Goal: Task Accomplishment & Management: Complete application form

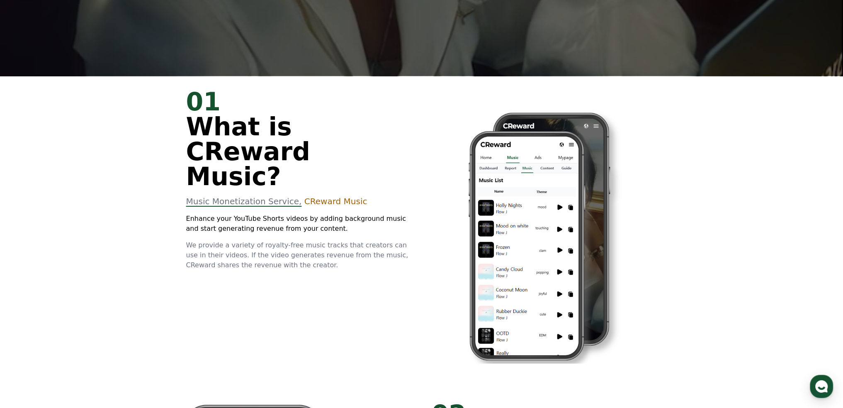
scroll to position [290, 0]
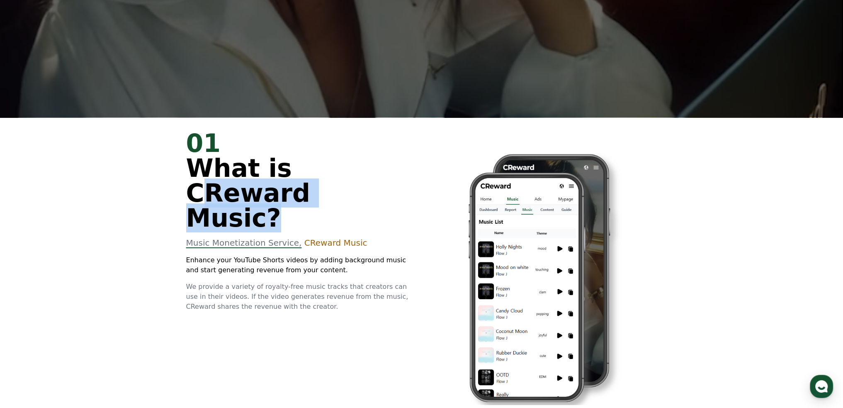
drag, startPoint x: 189, startPoint y: 197, endPoint x: 363, endPoint y: 188, distance: 173.7
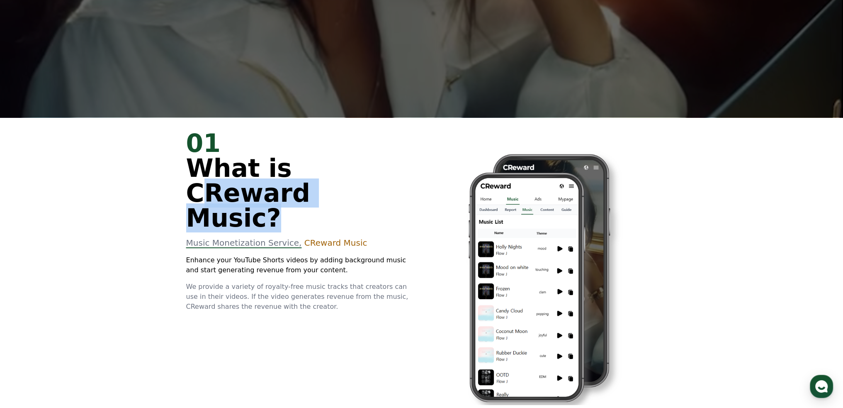
click at [310, 188] on span "What is CReward Music?" at bounding box center [248, 192] width 124 height 79
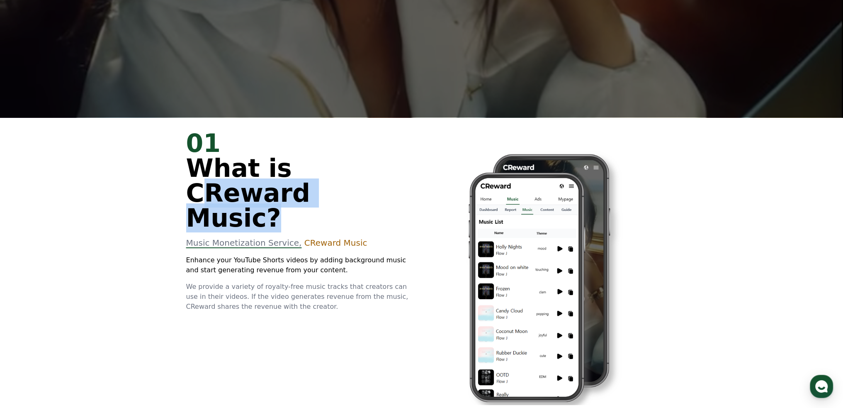
copy span "CReward Music"
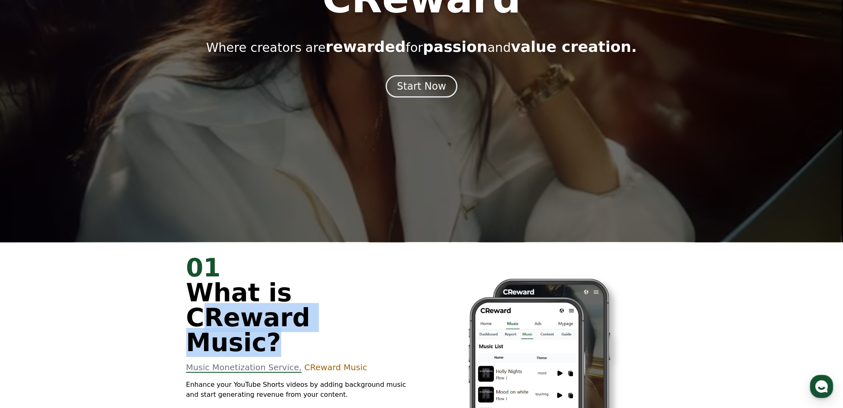
scroll to position [0, 0]
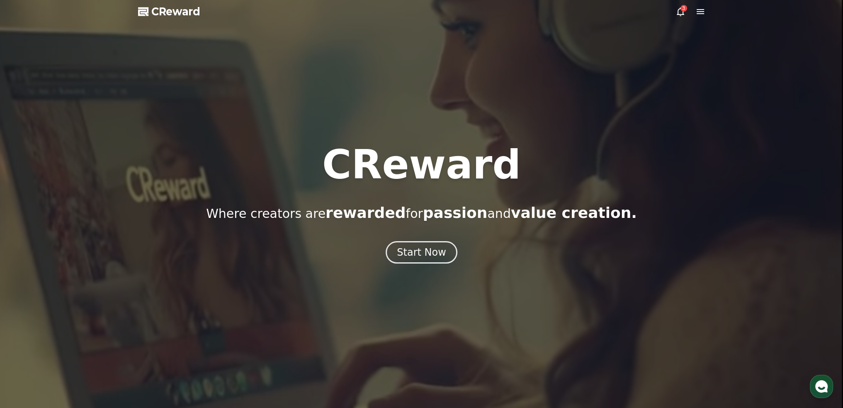
click at [679, 13] on icon at bounding box center [681, 12] width 10 height 10
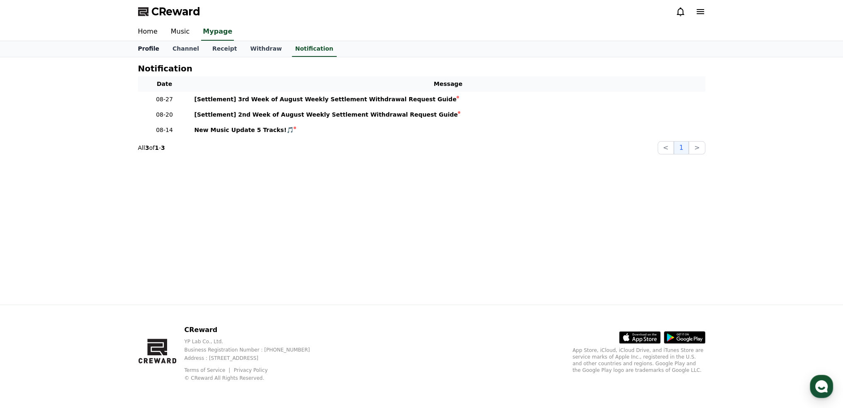
click at [146, 48] on link "Profile" at bounding box center [149, 49] width 34 height 16
select select "**********"
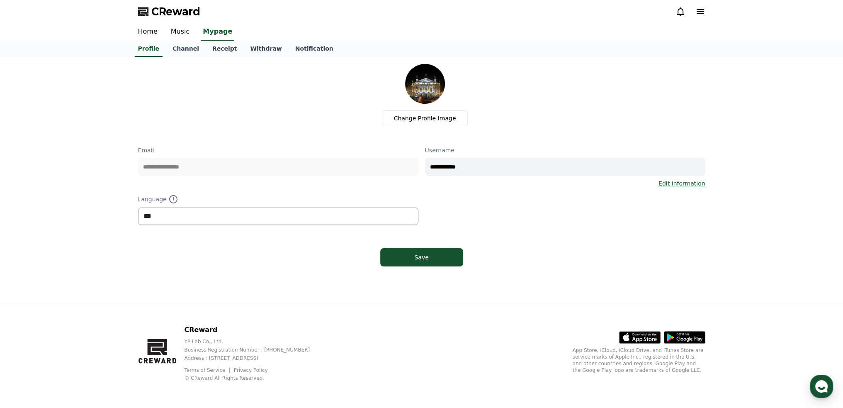
click at [199, 217] on select "*** ******* ***" at bounding box center [278, 215] width 280 height 17
click at [186, 51] on link "Channel" at bounding box center [186, 49] width 40 height 16
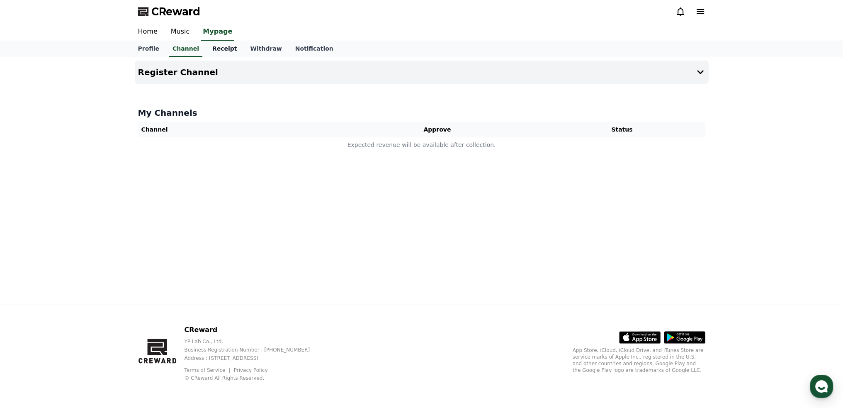
click at [214, 51] on link "Receipt" at bounding box center [225, 49] width 38 height 16
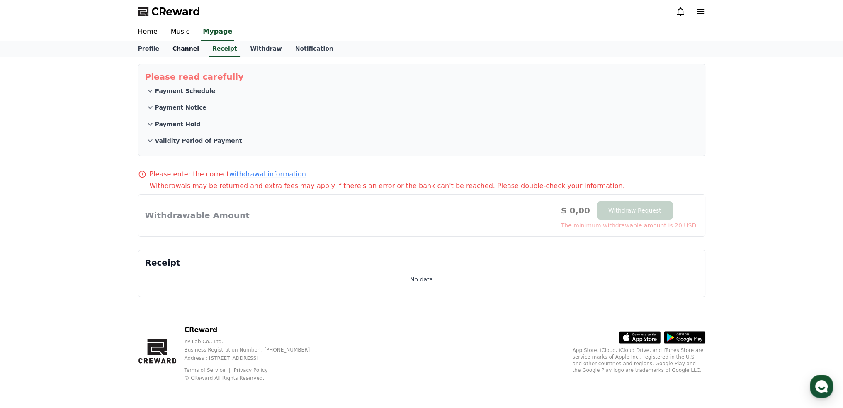
click at [185, 47] on link "Channel" at bounding box center [186, 49] width 40 height 16
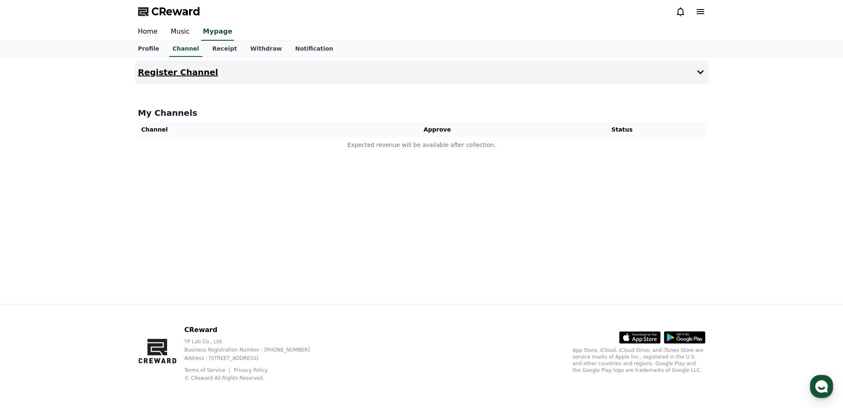
click at [200, 69] on h4 "Register Channel" at bounding box center [178, 72] width 80 height 9
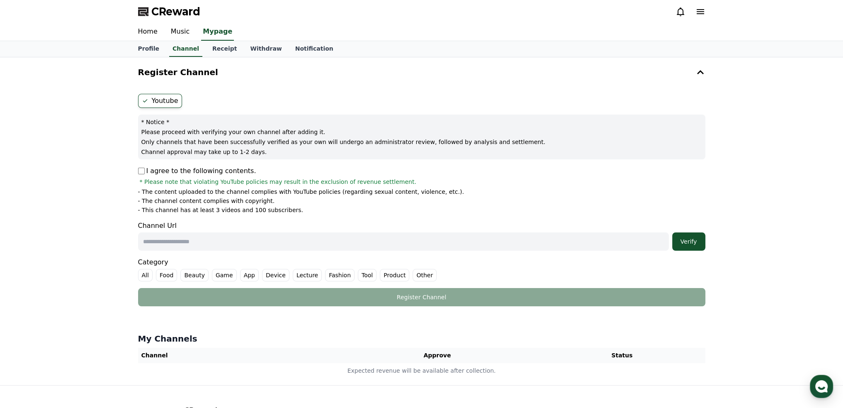
click at [181, 244] on input "text" at bounding box center [403, 241] width 531 height 18
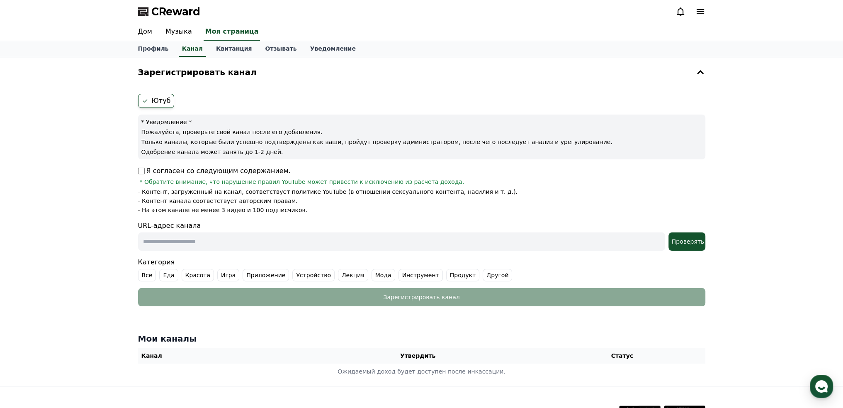
click at [155, 98] on font "Ютуб" at bounding box center [161, 101] width 19 height 8
